Goal: Task Accomplishment & Management: Manage account settings

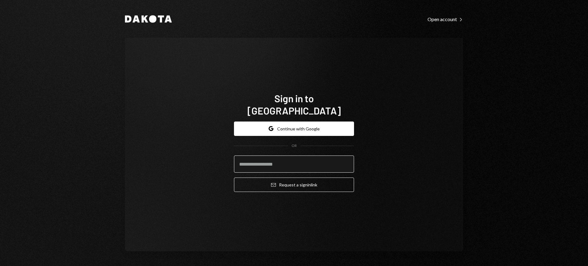
click at [281, 157] on input "email" at bounding box center [294, 164] width 120 height 17
click at [0, 266] on com-1password-button at bounding box center [0, 266] width 0 height 0
type input "**********"
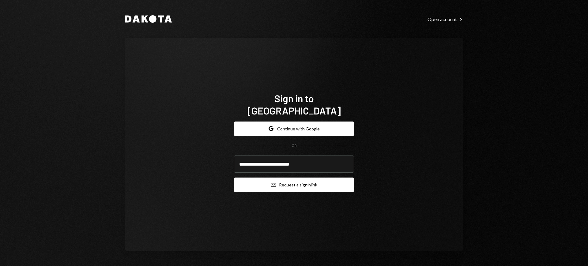
click at [308, 178] on button "Email Request a sign in link" at bounding box center [294, 185] width 120 height 14
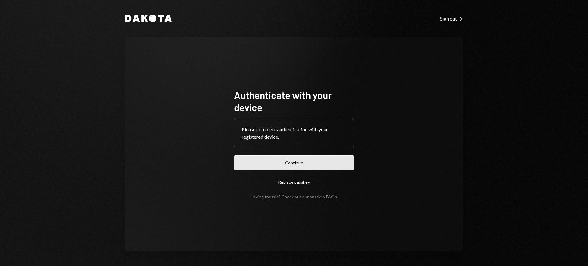
click at [294, 157] on button "Continue" at bounding box center [294, 163] width 120 height 14
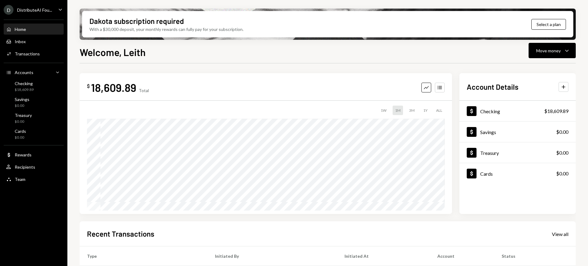
click at [44, 11] on div "DistributeAI Fou..." at bounding box center [34, 9] width 35 height 5
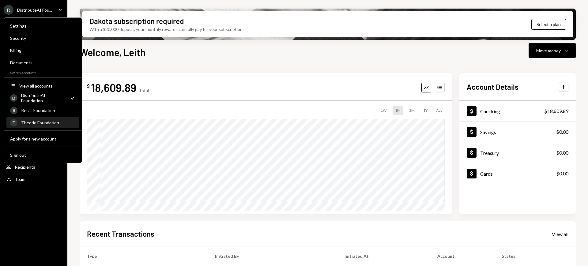
click at [50, 123] on div "Theoriq Foundation" at bounding box center [48, 122] width 55 height 5
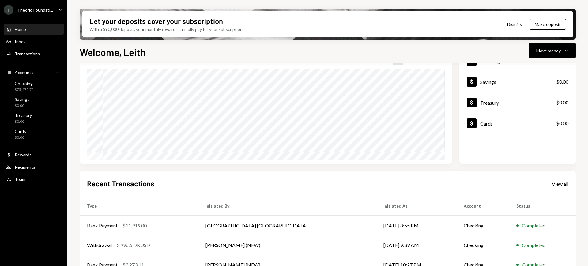
scroll to position [103, 0]
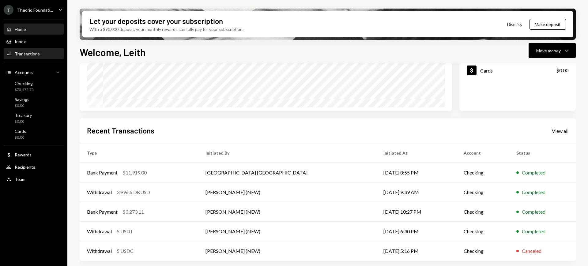
click at [44, 53] on div "Activities Transactions" at bounding box center [33, 54] width 55 height 6
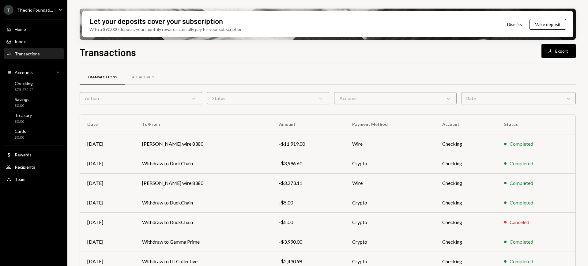
click at [34, 10] on div "Theoriq Foundati..." at bounding box center [35, 9] width 36 height 5
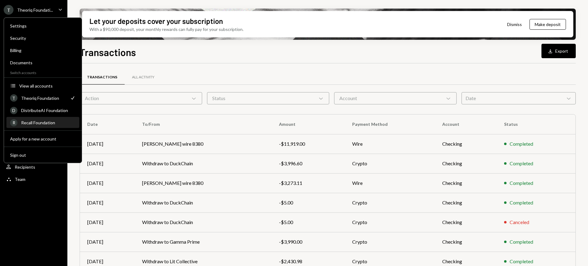
click at [54, 120] on div "Recall Foundation" at bounding box center [48, 122] width 55 height 5
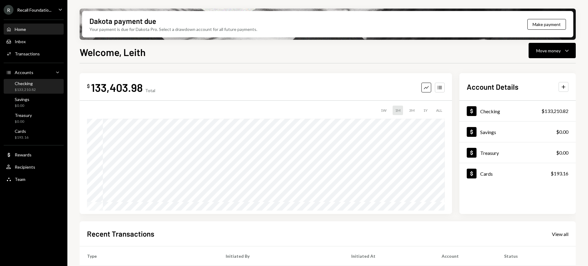
click at [40, 87] on div "Checking $133,210.82" at bounding box center [33, 87] width 55 height 12
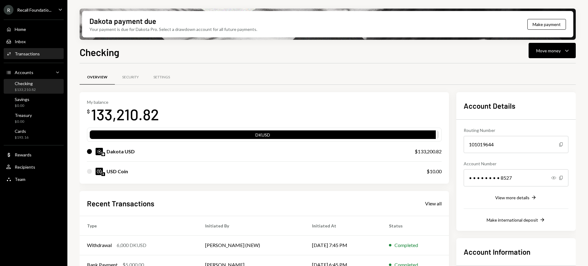
click at [33, 50] on div "Activities Transactions" at bounding box center [33, 54] width 55 height 10
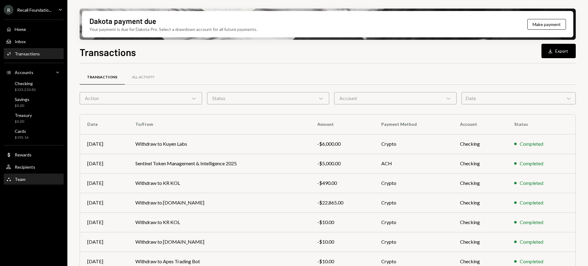
click at [36, 177] on div "Team Team" at bounding box center [33, 180] width 55 height 6
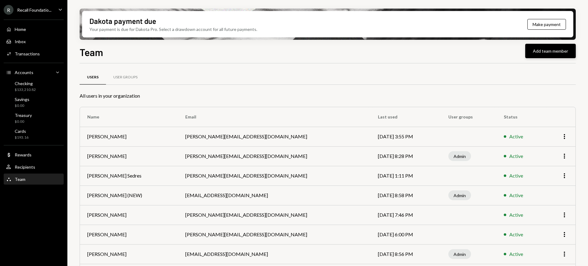
click at [470, 53] on button "Add team member" at bounding box center [550, 51] width 51 height 14
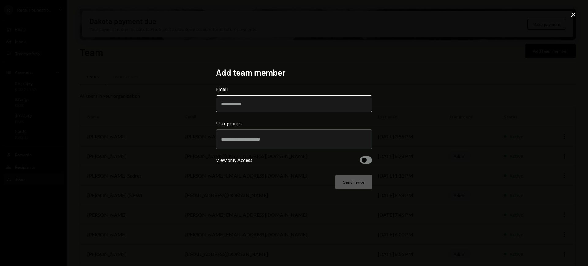
click at [294, 106] on input "Email" at bounding box center [294, 103] width 156 height 17
click at [327, 110] on input "Email" at bounding box center [294, 103] width 156 height 17
click at [326, 103] on input "Email" at bounding box center [294, 103] width 156 height 17
paste input "**********"
type input "**********"
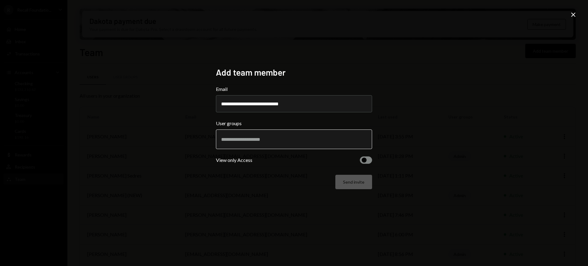
click at [331, 141] on input "text" at bounding box center [294, 140] width 146 height 6
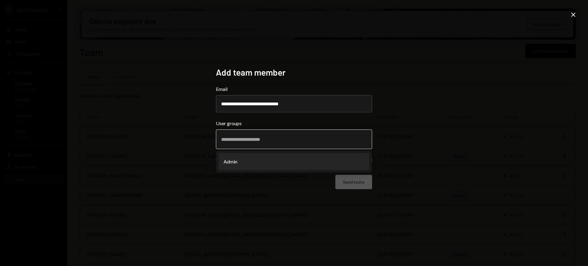
click at [339, 163] on li "Admin" at bounding box center [294, 161] width 151 height 17
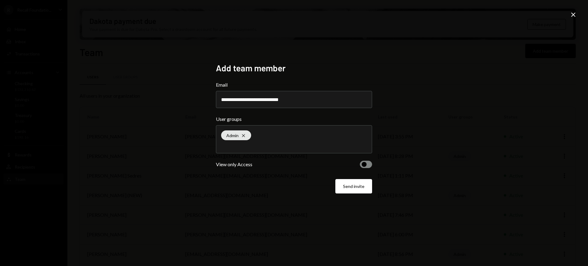
click at [370, 168] on button "button" at bounding box center [366, 164] width 12 height 7
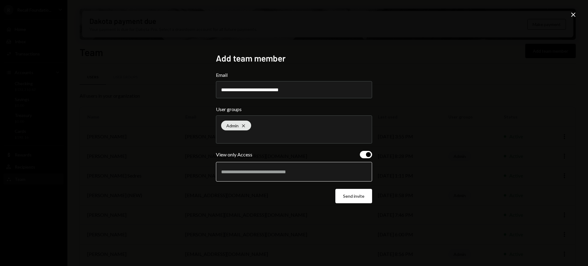
click at [345, 173] on input "text" at bounding box center [294, 172] width 146 height 6
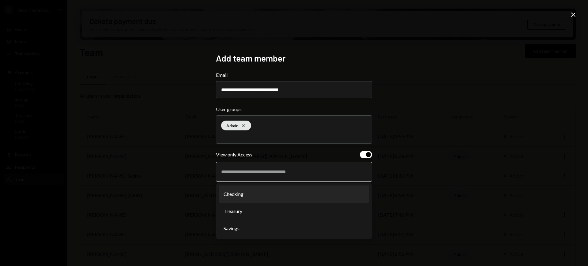
click at [305, 196] on li "Checking" at bounding box center [294, 194] width 151 height 17
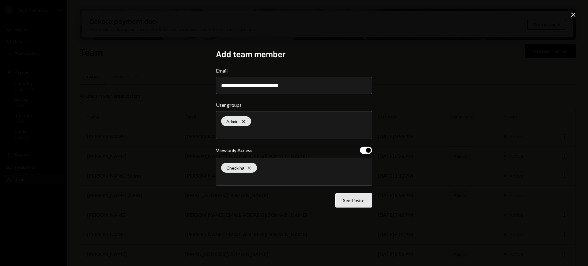
click at [359, 198] on button "Send invite" at bounding box center [353, 200] width 37 height 14
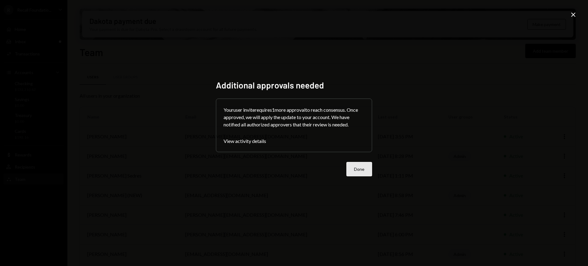
click at [359, 172] on button "Done" at bounding box center [360, 169] width 26 height 14
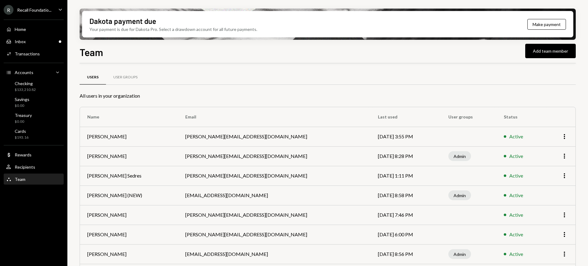
scroll to position [23, 0]
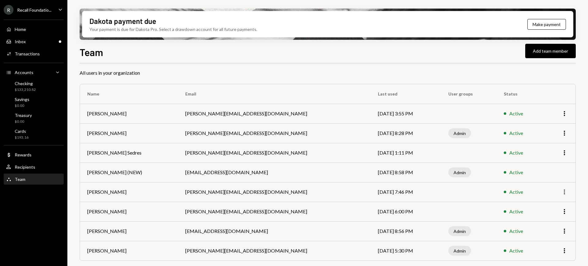
click at [565, 191] on icon "More" at bounding box center [564, 191] width 7 height 7
click at [559, 214] on div "Remove" at bounding box center [550, 215] width 31 height 11
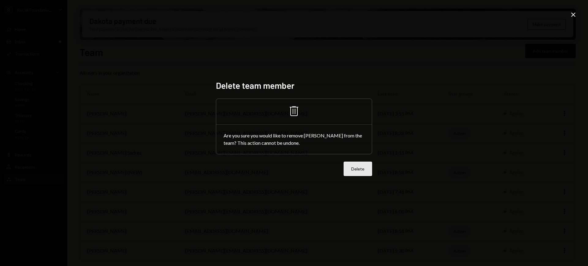
click at [350, 169] on button "Delete" at bounding box center [358, 169] width 28 height 14
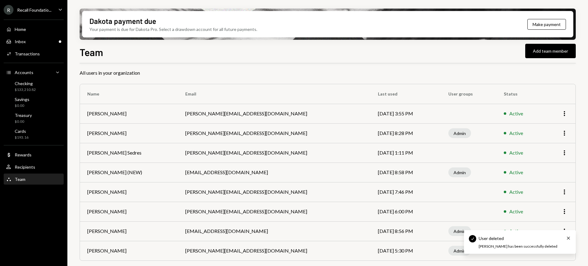
scroll to position [3, 0]
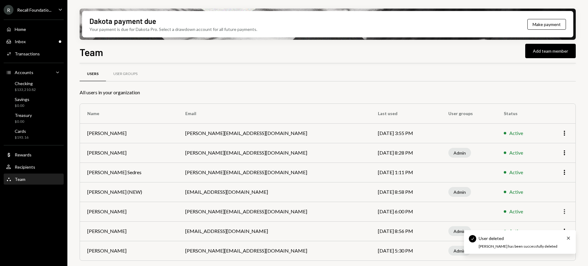
click at [567, 210] on icon "More" at bounding box center [564, 211] width 7 height 7
click at [561, 236] on div "Remove" at bounding box center [550, 235] width 31 height 11
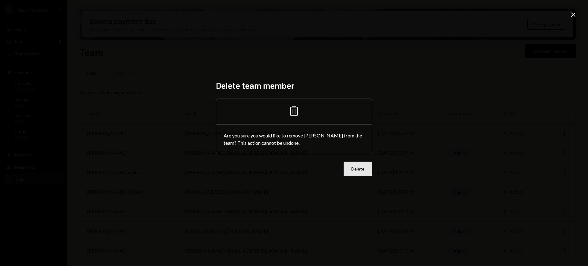
click at [353, 164] on button "Delete" at bounding box center [358, 169] width 28 height 14
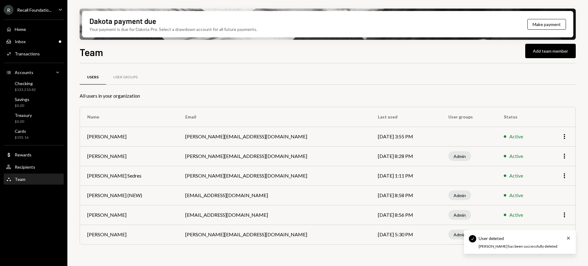
scroll to position [0, 0]
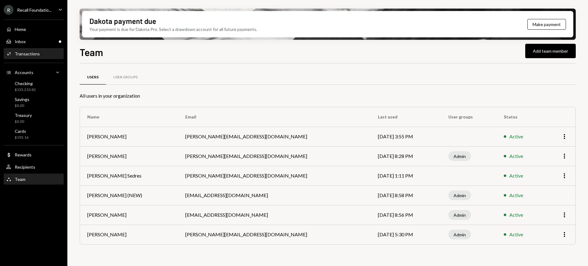
click at [21, 49] on div "Activities Transactions" at bounding box center [33, 54] width 55 height 10
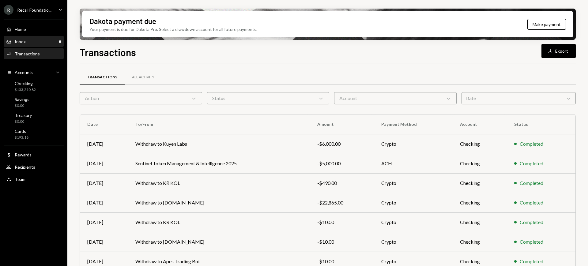
click at [29, 43] on div "Inbox Inbox" at bounding box center [33, 42] width 55 height 6
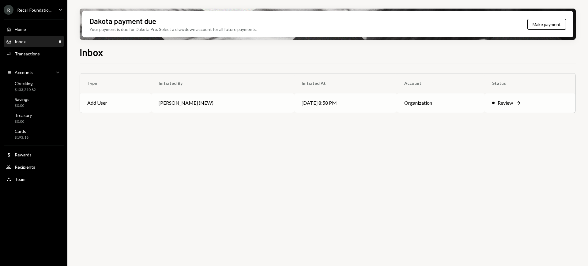
click at [265, 97] on td "[PERSON_NAME] (NEW)" at bounding box center [222, 103] width 143 height 20
